Goal: Task Accomplishment & Management: Complete application form

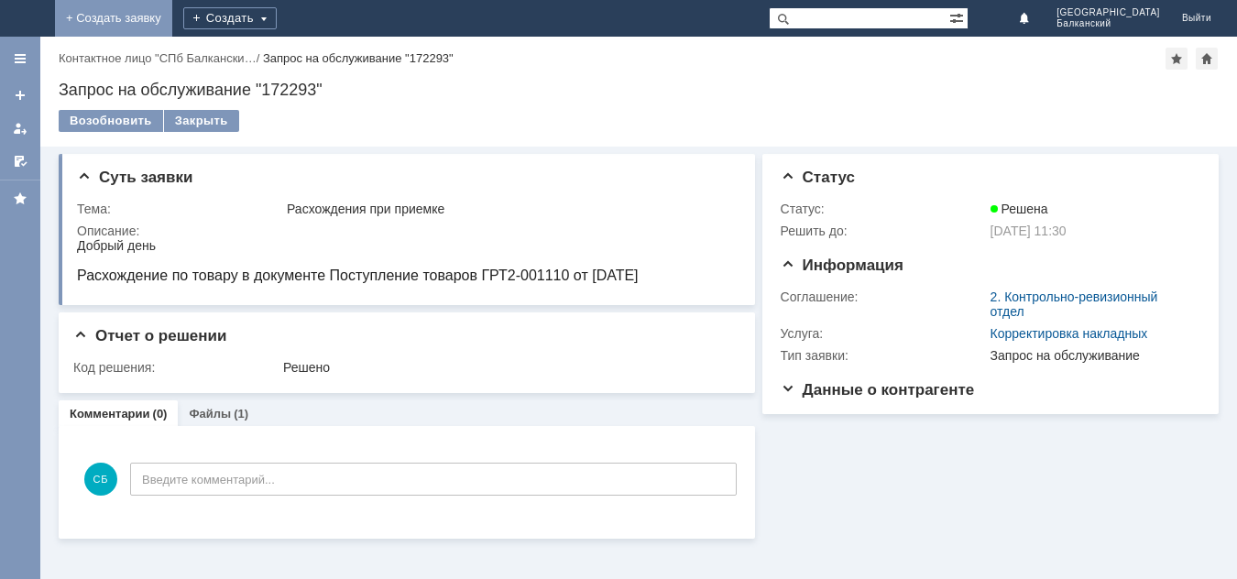
click at [172, 2] on link "+ Создать заявку" at bounding box center [113, 18] width 117 height 37
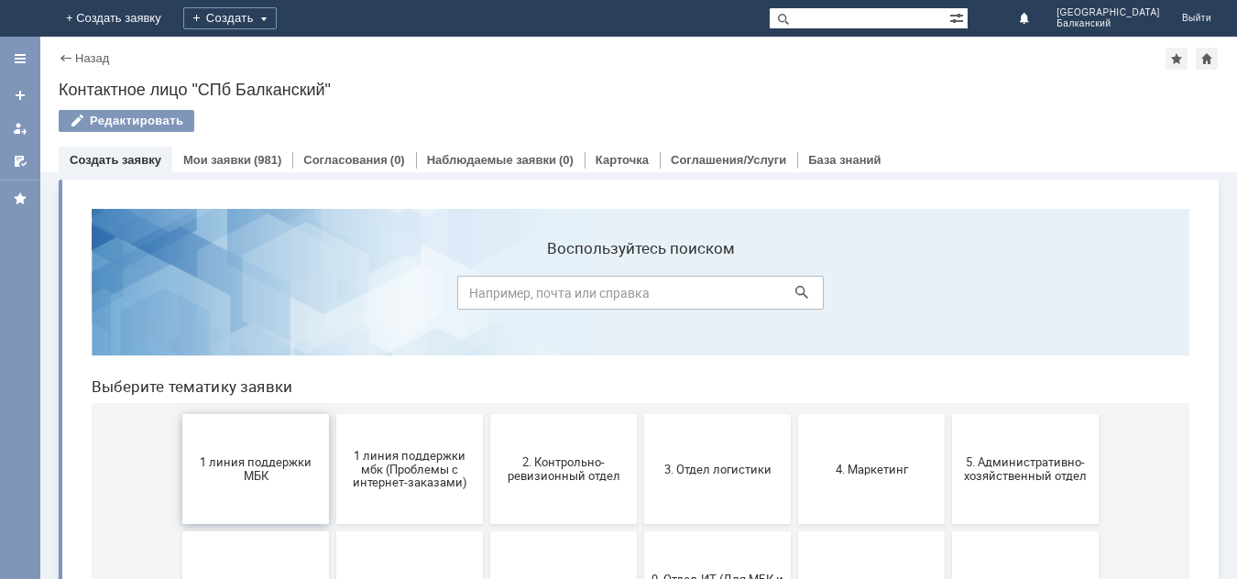
click at [264, 472] on span "1 линия поддержки МБК" at bounding box center [256, 468] width 136 height 27
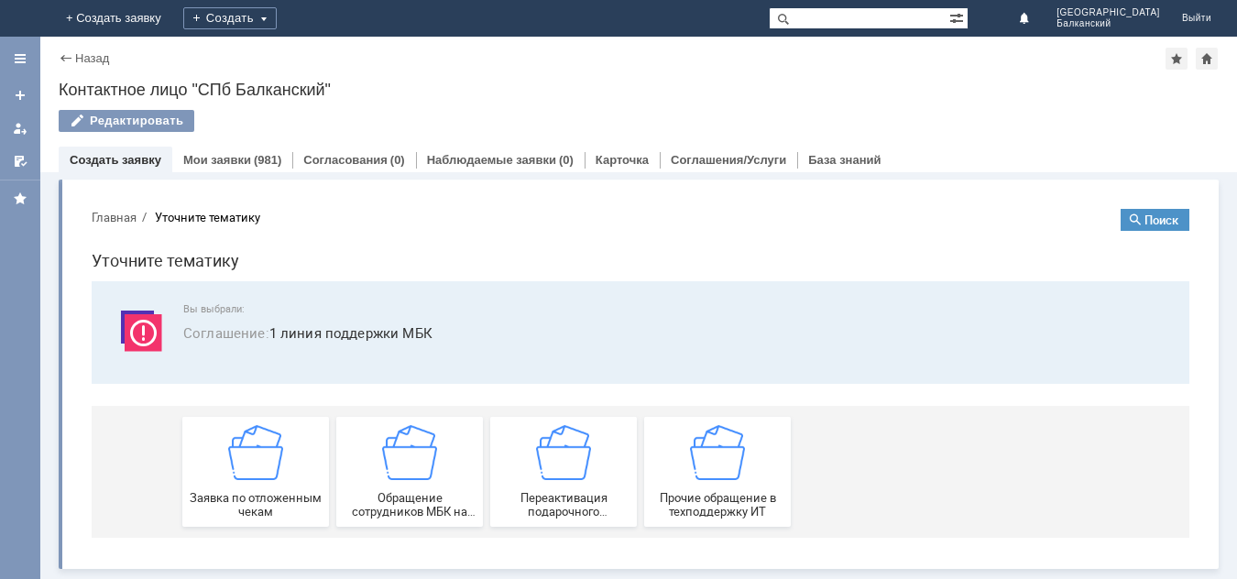
click at [264, 472] on img at bounding box center [255, 452] width 55 height 55
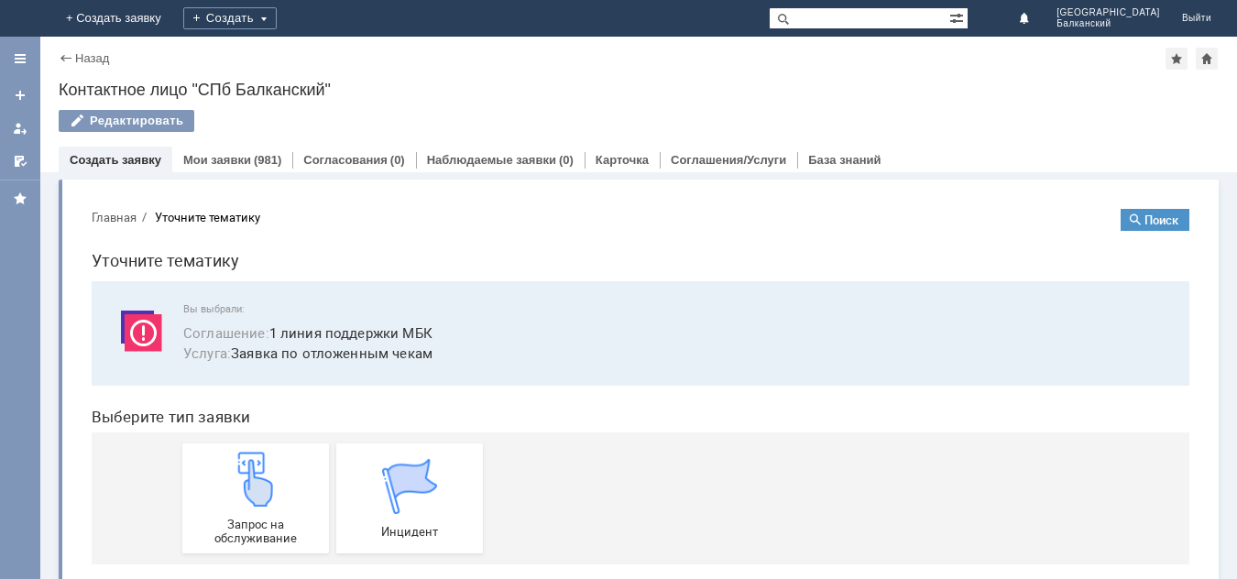
click at [264, 472] on img at bounding box center [255, 479] width 55 height 55
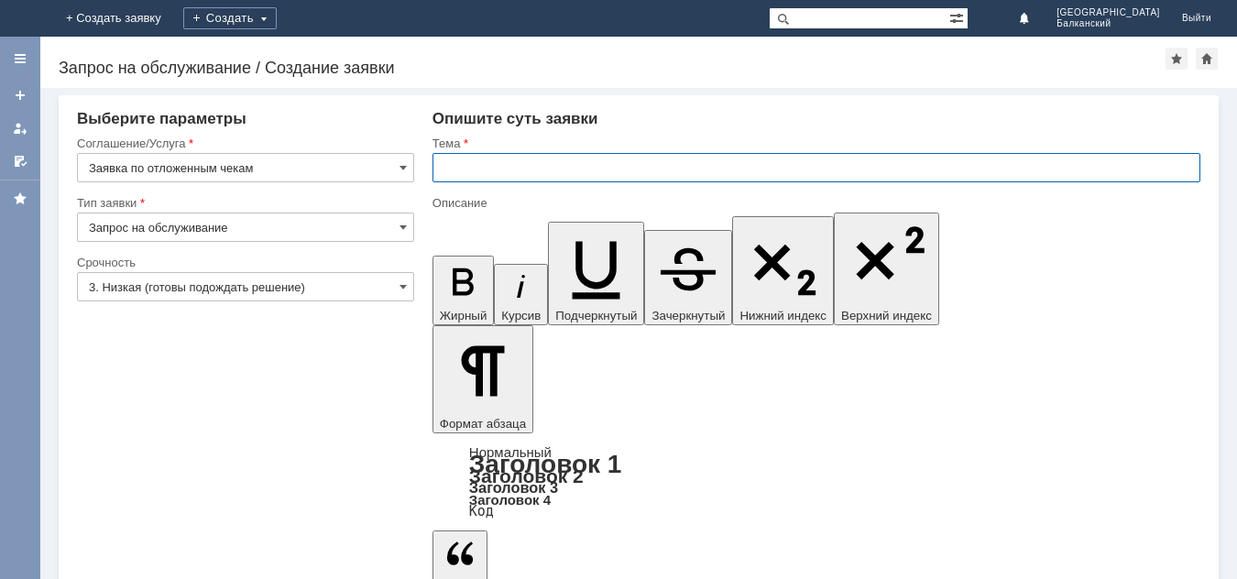
click at [456, 167] on input "text" at bounding box center [816, 167] width 768 height 29
type input "отложенные чеки от [DATE]"
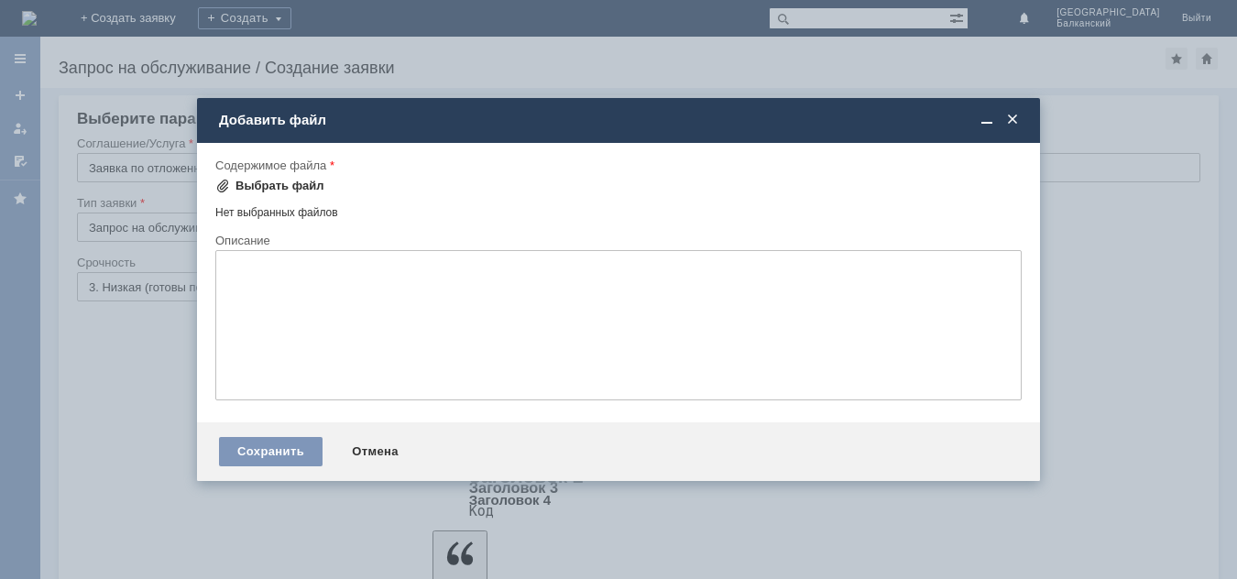
click at [224, 187] on span at bounding box center [222, 186] width 15 height 15
click at [266, 179] on div "Выбрать файл" at bounding box center [279, 186] width 89 height 15
click at [1015, 124] on span at bounding box center [1012, 120] width 18 height 16
